Goal: Task Accomplishment & Management: Manage account settings

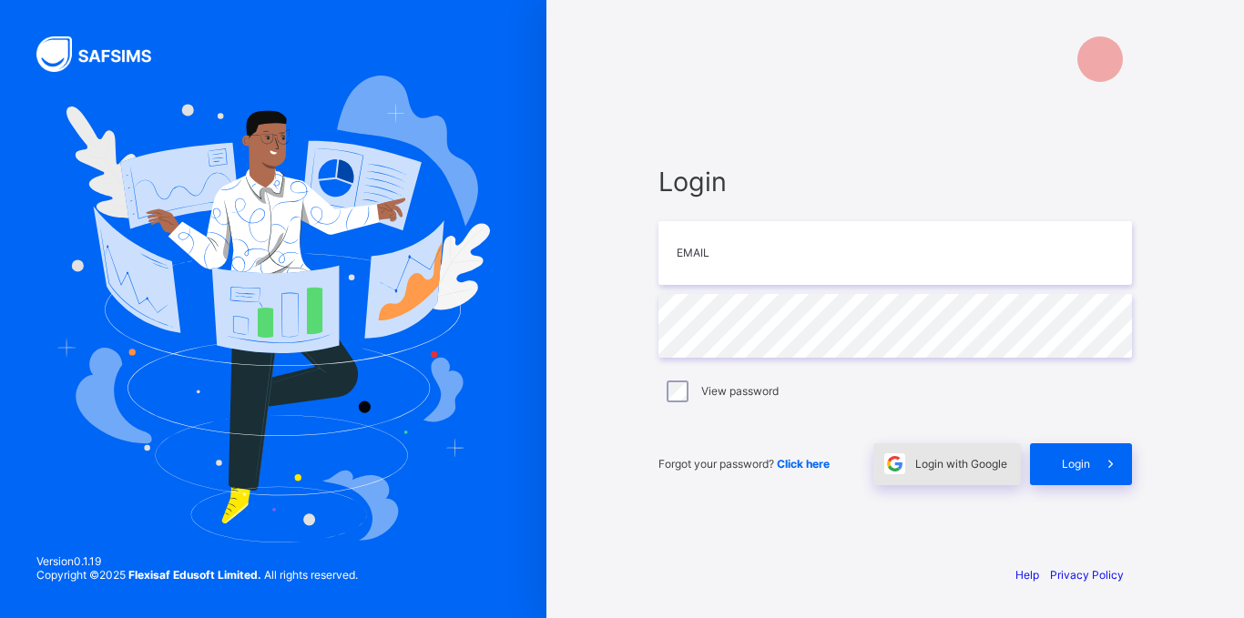
click at [902, 473] on img at bounding box center [894, 464] width 21 height 21
click at [963, 467] on span "Login with Google" at bounding box center [961, 464] width 92 height 14
click at [924, 459] on span "Login with Google" at bounding box center [961, 464] width 92 height 14
click at [956, 463] on span "Login with Google" at bounding box center [961, 464] width 92 height 14
click at [956, 454] on div "Login with Google" at bounding box center [948, 465] width 148 height 42
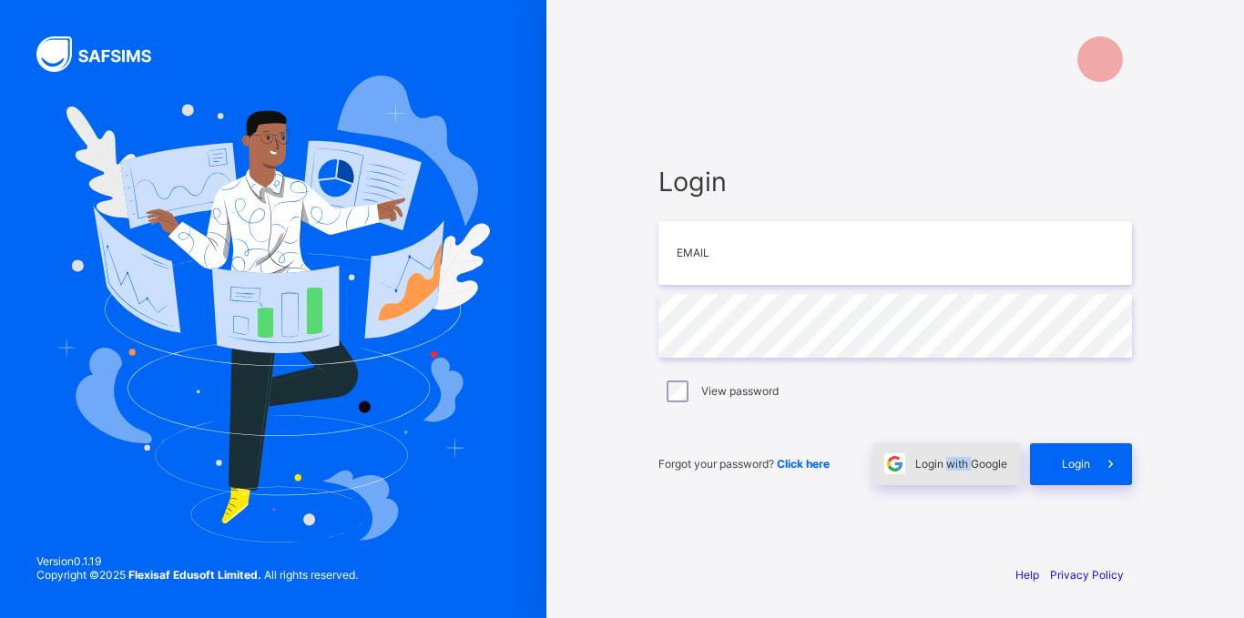
click at [956, 454] on div "Login with Google" at bounding box center [948, 465] width 148 height 42
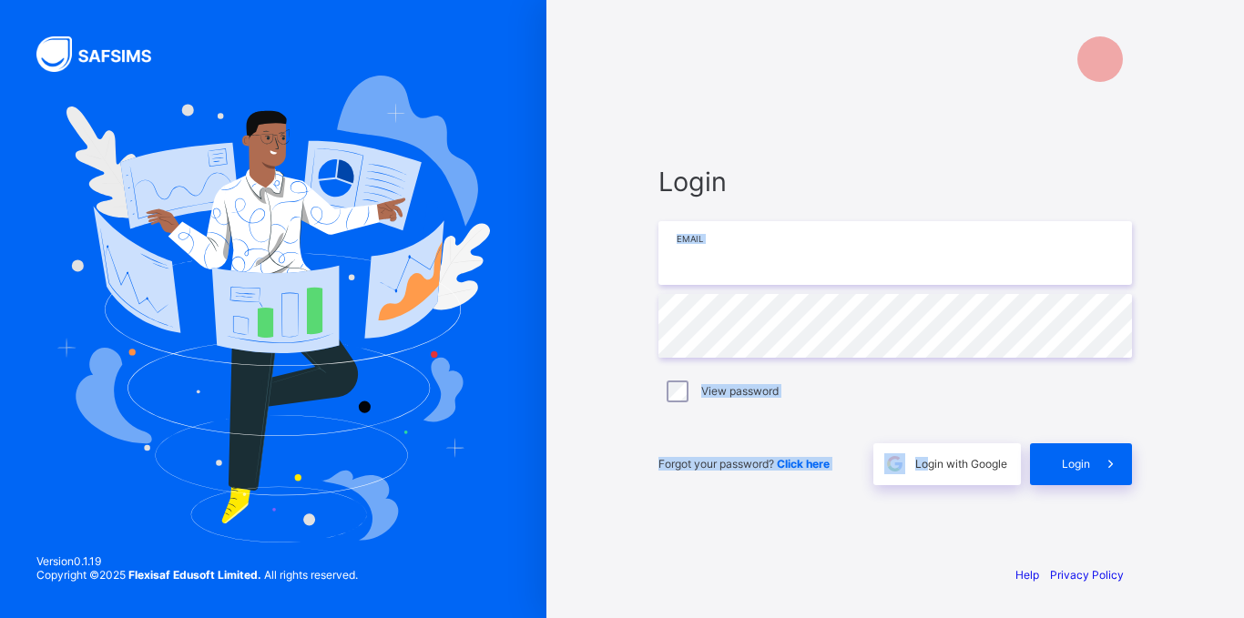
drag, startPoint x: 929, startPoint y: 459, endPoint x: 818, endPoint y: 260, distance: 228.4
click at [818, 260] on div "Login Email Password View password Forgot your password? Click here Login with …" at bounding box center [896, 326] width 474 height 320
click at [818, 260] on input "email" at bounding box center [896, 253] width 474 height 64
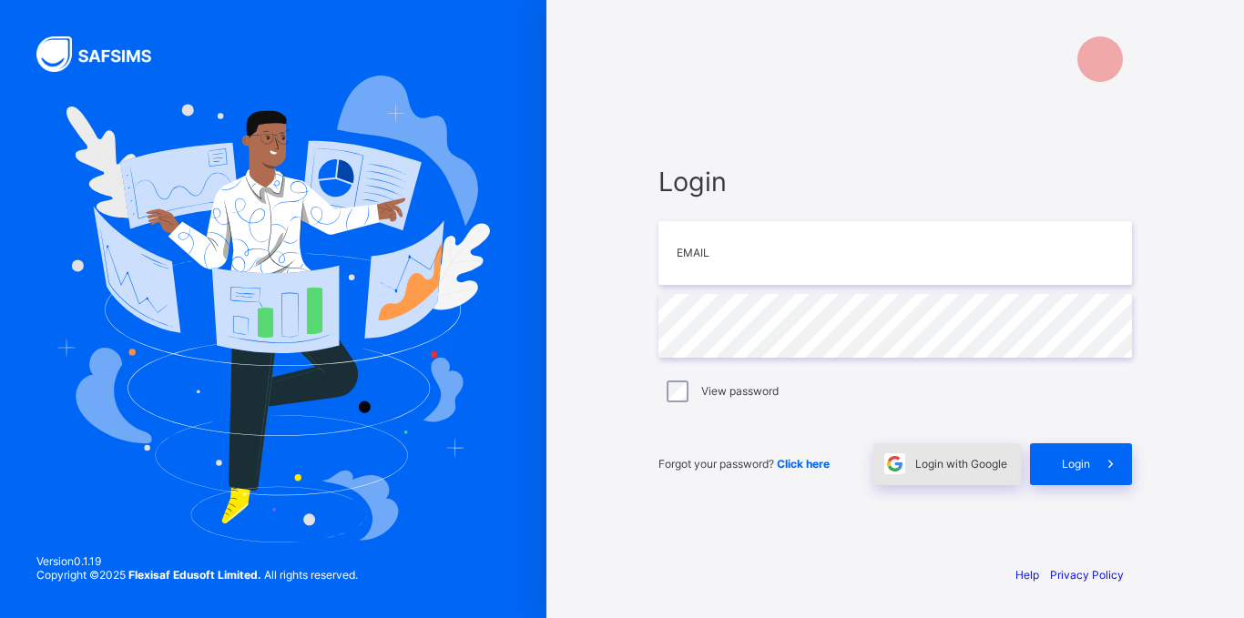
click at [966, 476] on div "Login with Google" at bounding box center [948, 465] width 148 height 42
click at [966, 454] on div "Login with Google" at bounding box center [948, 465] width 148 height 42
drag, startPoint x: 982, startPoint y: 464, endPoint x: 641, endPoint y: 161, distance: 455.5
click at [641, 161] on div "Login Email Password View password Forgot your password? Click here Login with …" at bounding box center [895, 325] width 510 height 450
click at [980, 260] on input "email" at bounding box center [896, 253] width 474 height 64
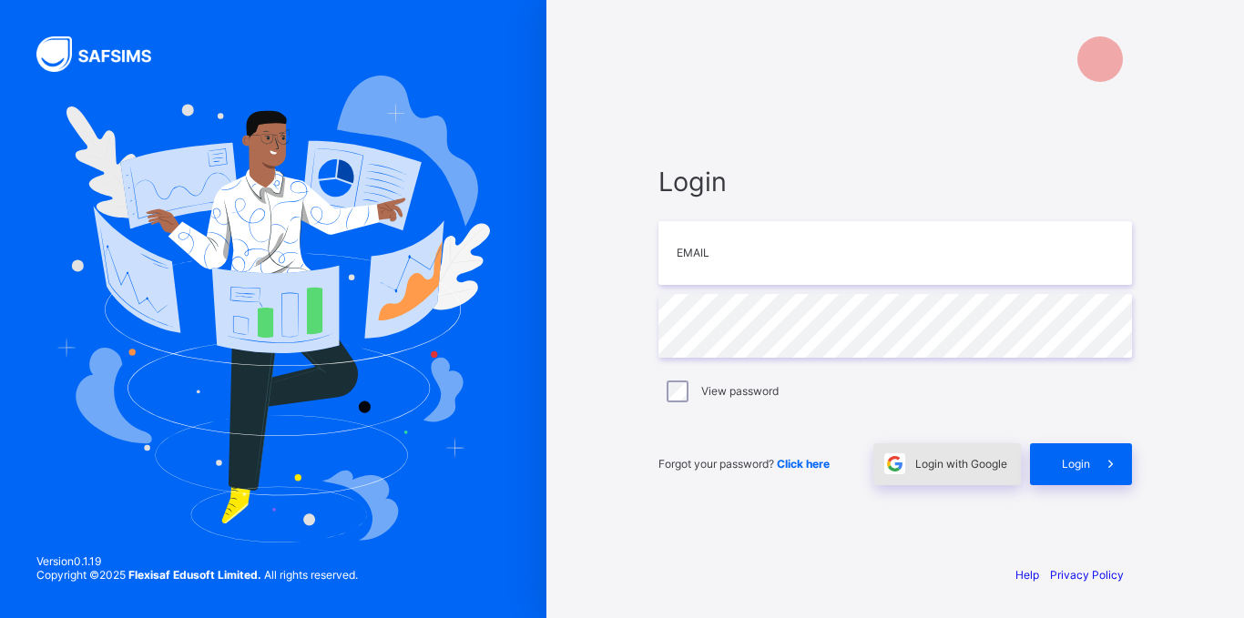
click at [985, 474] on div "Login with Google" at bounding box center [948, 465] width 148 height 42
